Goal: Check status

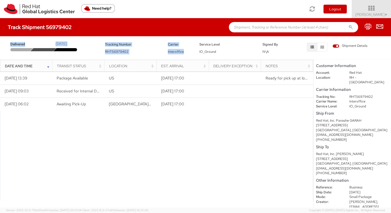
drag, startPoint x: 0, startPoint y: 0, endPoint x: 180, endPoint y: 56, distance: 188.9
click at [180, 56] on div "Delivered [DATE] Tracking Number RHT56979402 Carrier Interoffice Service Level …" at bounding box center [195, 47] width 391 height 23
click at [180, 56] on div "Delivered [DATE] Tracking Number RHT56979402 Carrier Interoffice Service Level …" at bounding box center [195, 46] width 391 height 21
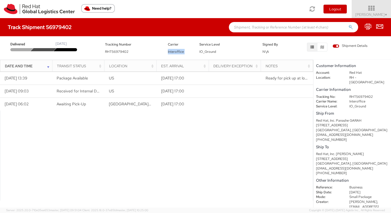
click at [180, 56] on div "Delivered [DATE] Tracking Number RHT56979402 Carrier Interoffice Service Level …" at bounding box center [195, 46] width 391 height 21
